Goal: Transaction & Acquisition: Purchase product/service

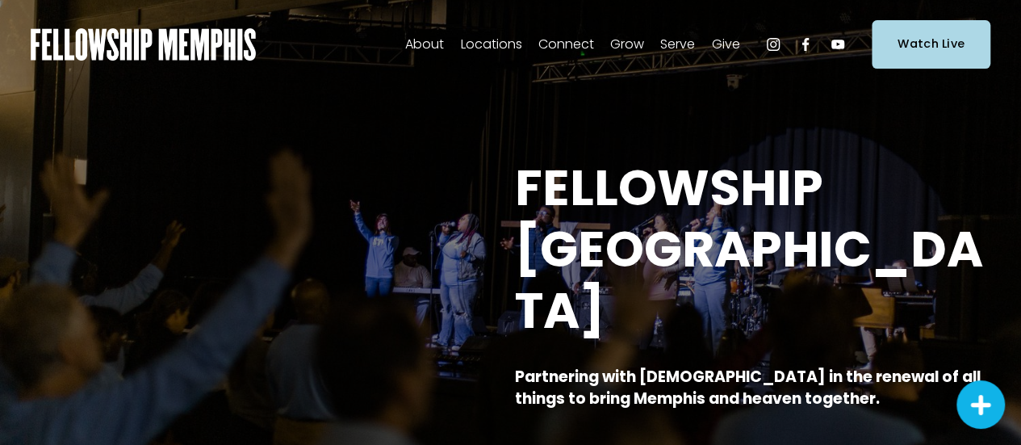
click at [720, 36] on span "Give" at bounding box center [725, 44] width 28 height 23
click at [725, 46] on span "Give" at bounding box center [725, 44] width 28 height 23
click at [0, 0] on span "Give" at bounding box center [0, 0] width 0 height 0
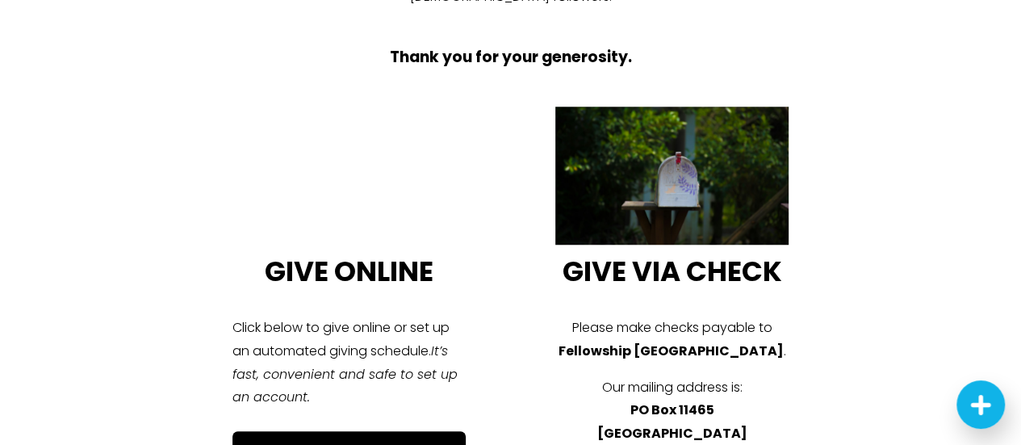
scroll to position [637, 0]
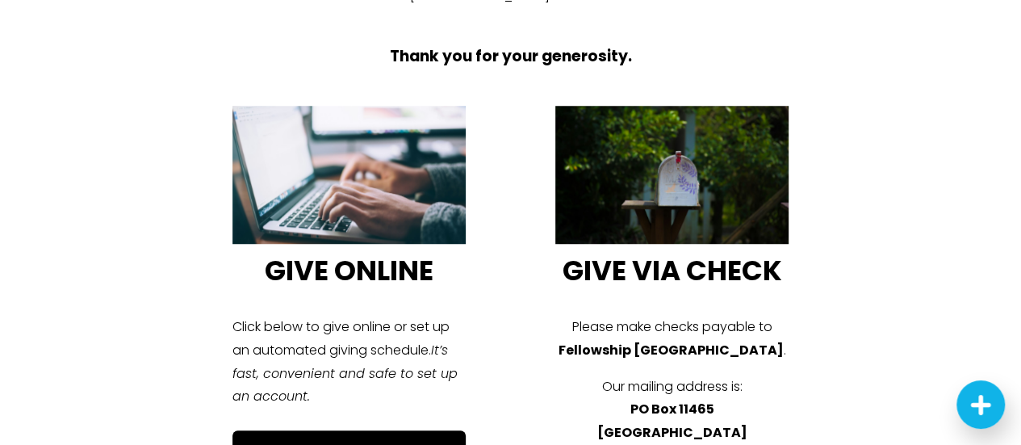
click at [419, 161] on div at bounding box center [348, 175] width 233 height 139
